Goal: Task Accomplishment & Management: Manage account settings

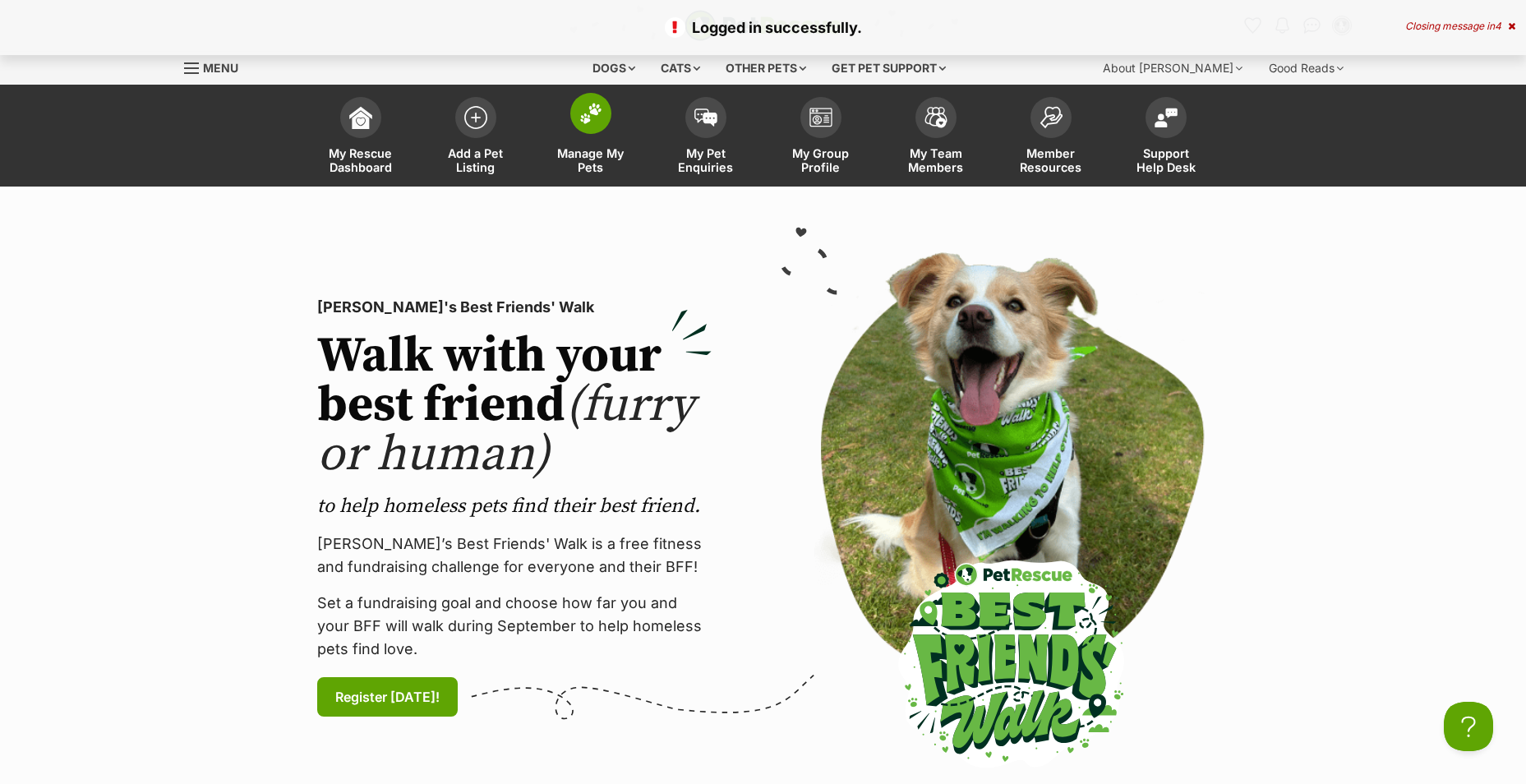
click at [590, 140] on link "Manage My Pets" at bounding box center [590, 137] width 115 height 98
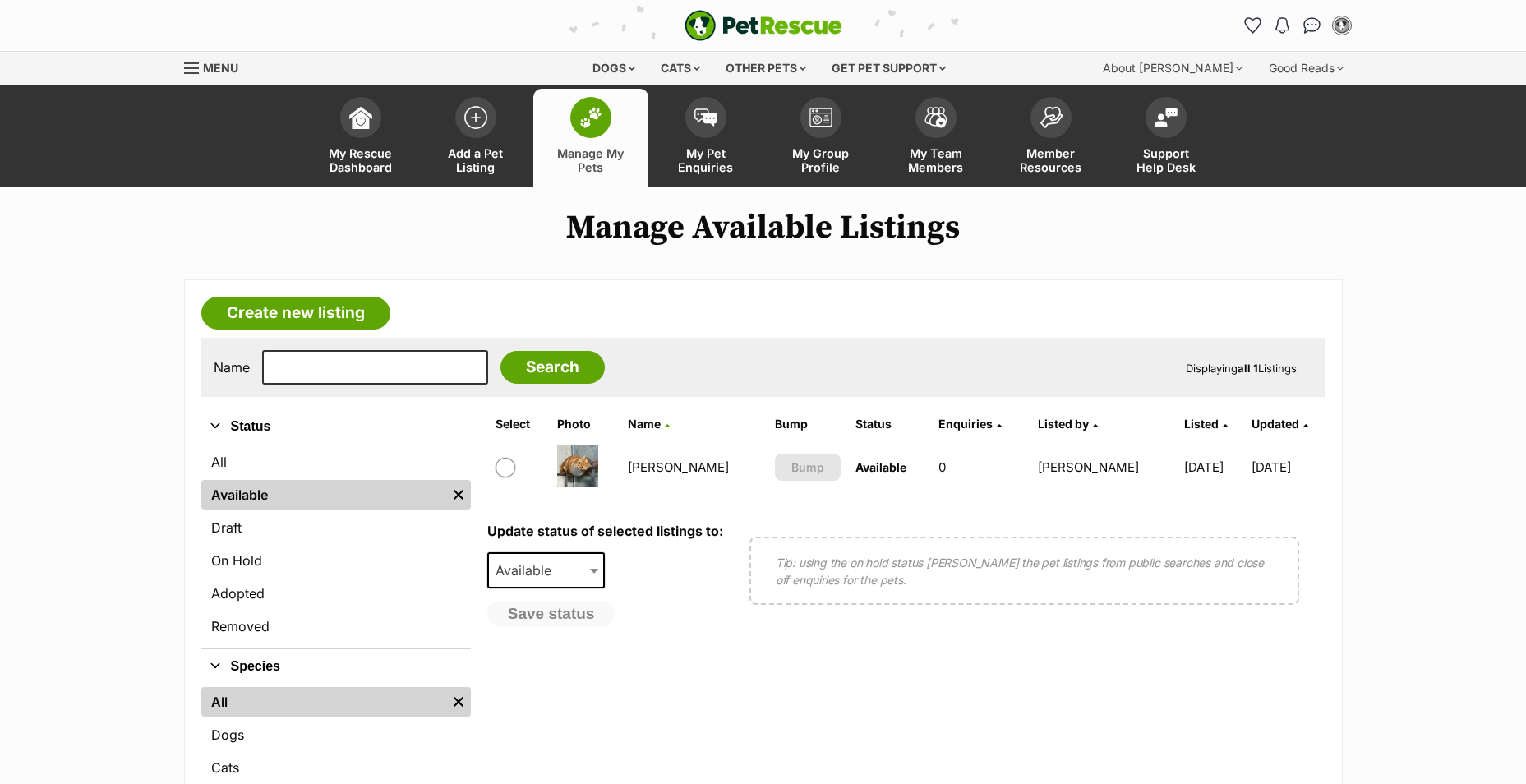
click at [658, 471] on link "[PERSON_NAME]" at bounding box center [678, 467] width 101 height 16
